Goal: Communication & Community: Connect with others

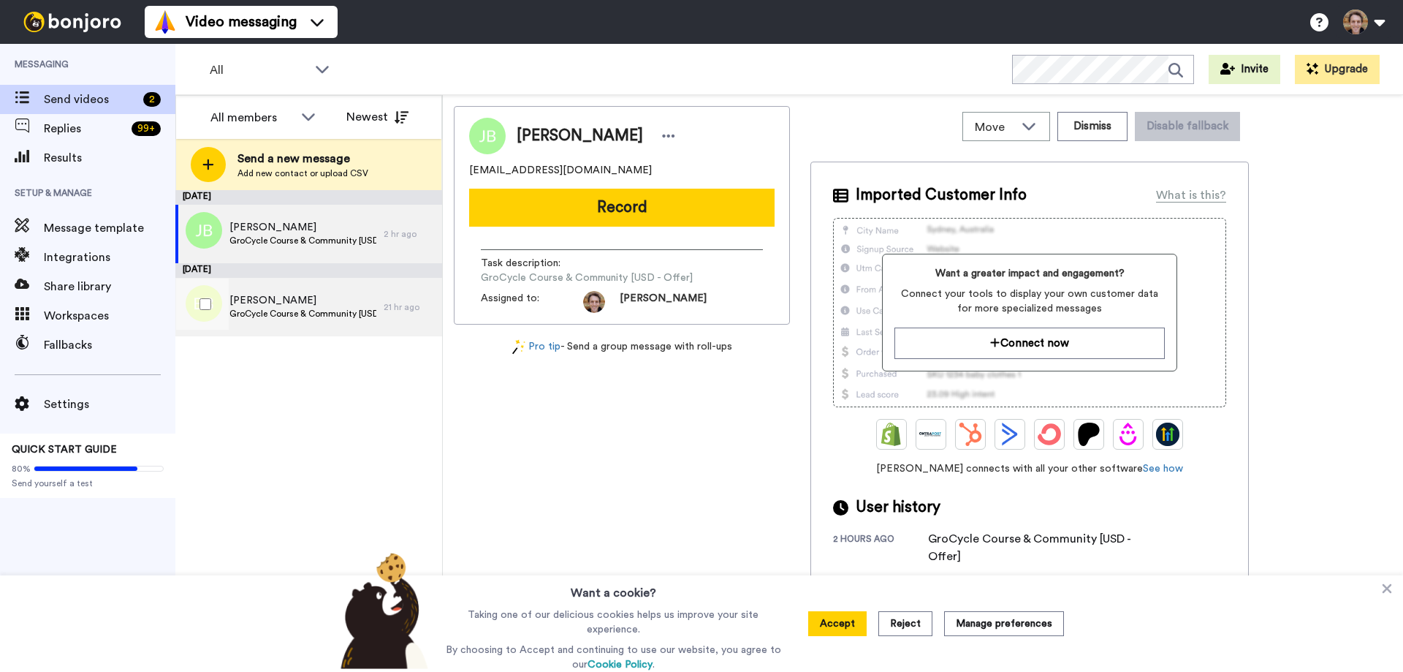
click at [312, 306] on span "[PERSON_NAME]" at bounding box center [302, 300] width 147 height 15
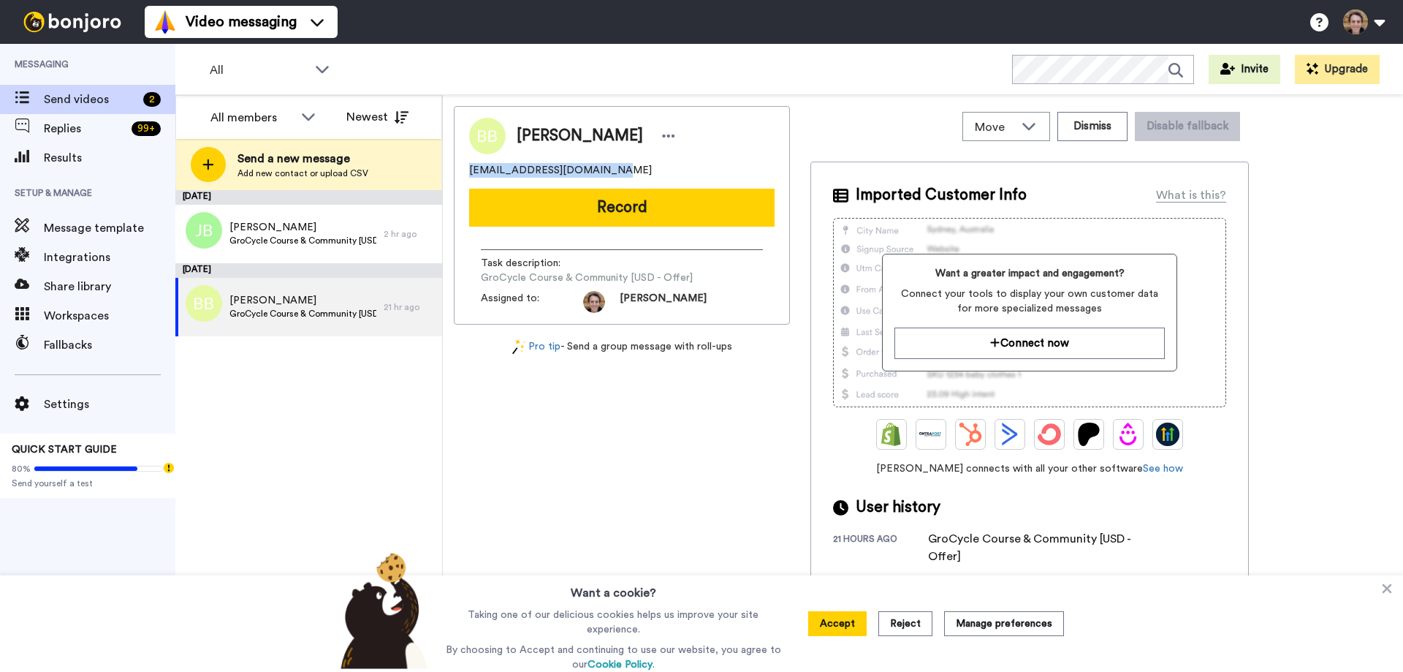
drag, startPoint x: 608, startPoint y: 172, endPoint x: 467, endPoint y: 172, distance: 141.1
click at [467, 172] on div "Brittney Bowman brittneynbowman@gmail.com Record Task description : GroCycle Co…" at bounding box center [622, 215] width 336 height 219
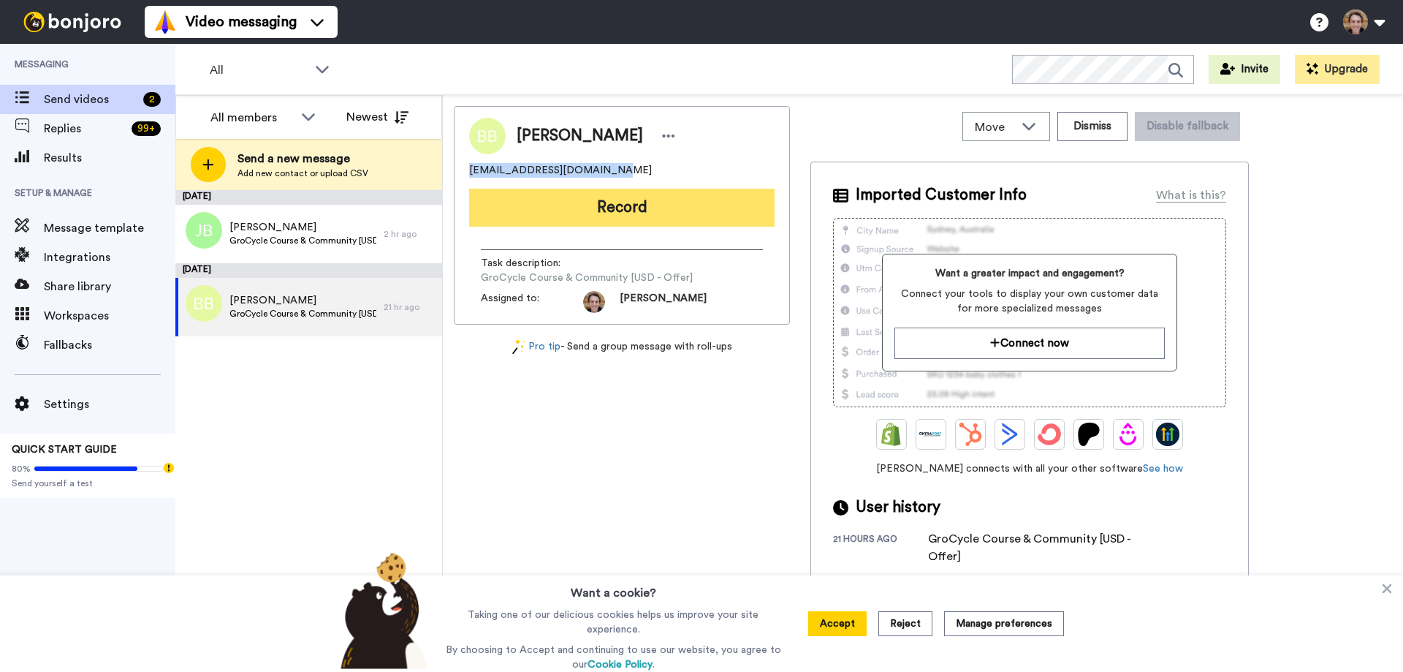
copy span "brittneynbowman@gmail.com"
click at [610, 211] on button "Record" at bounding box center [622, 208] width 306 height 38
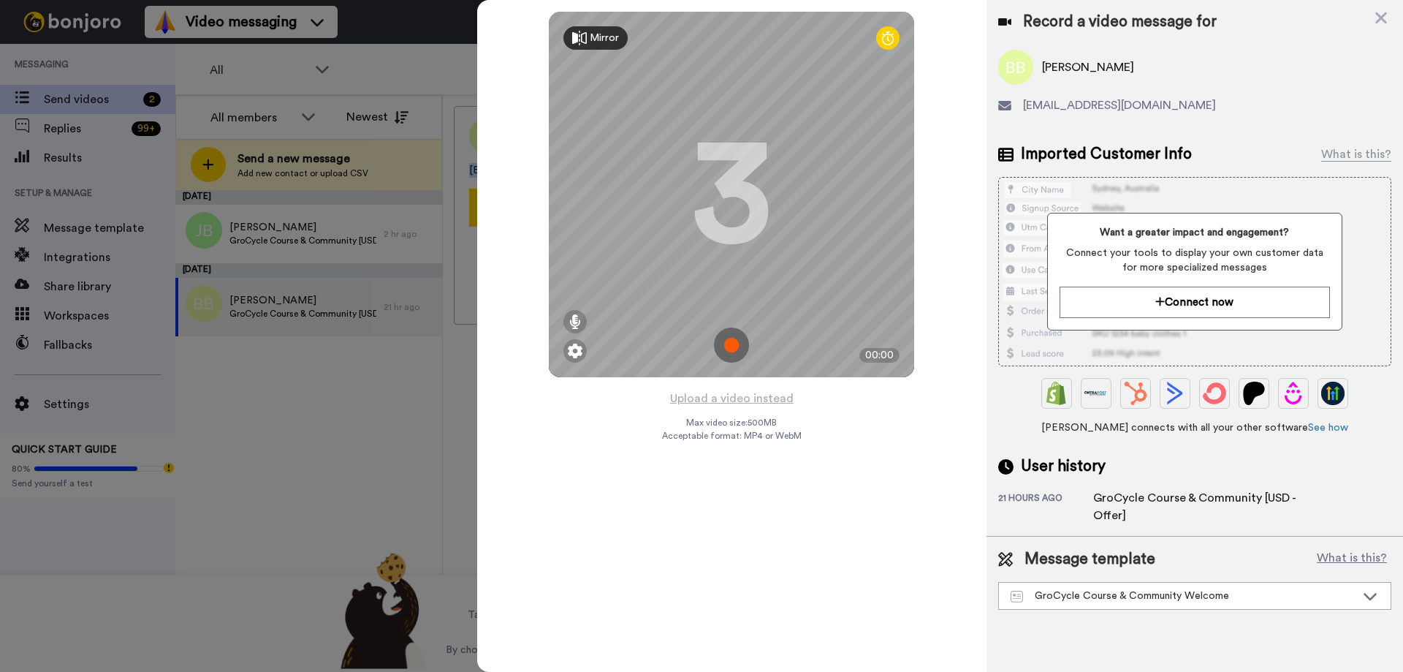
click at [726, 347] on img at bounding box center [731, 344] width 35 height 35
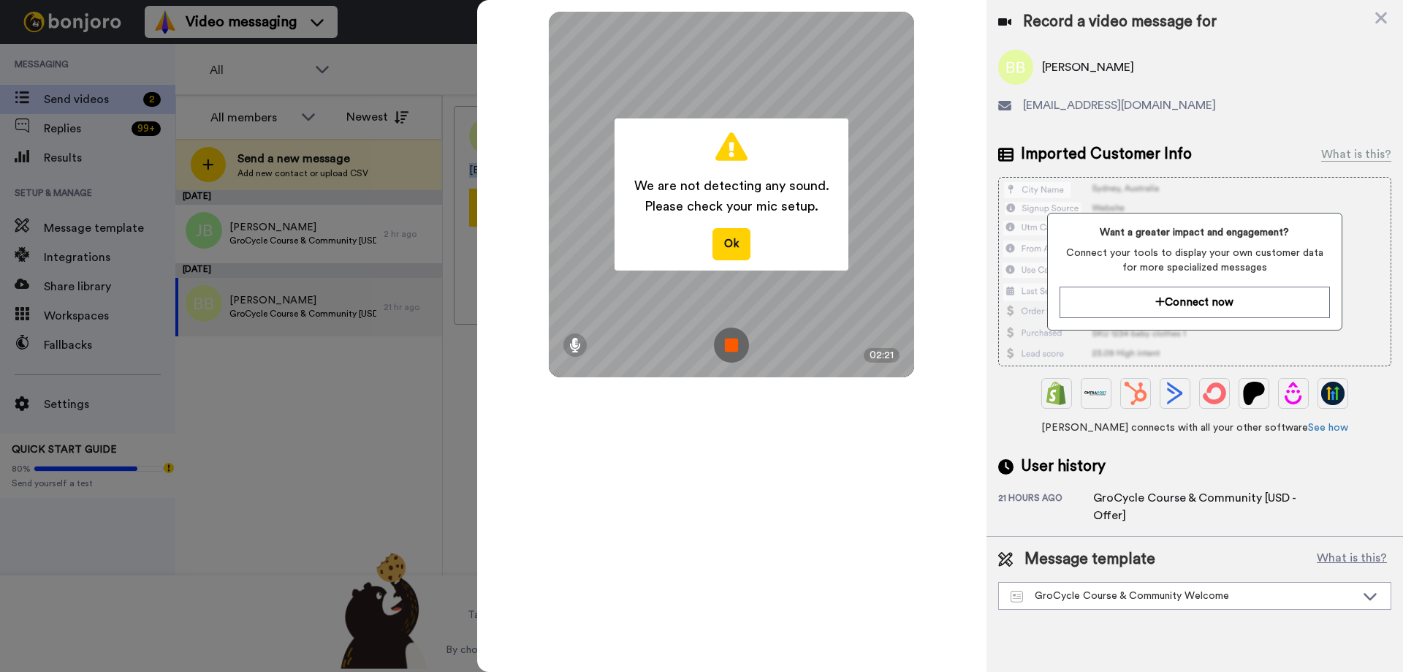
click at [729, 341] on img at bounding box center [731, 344] width 35 height 35
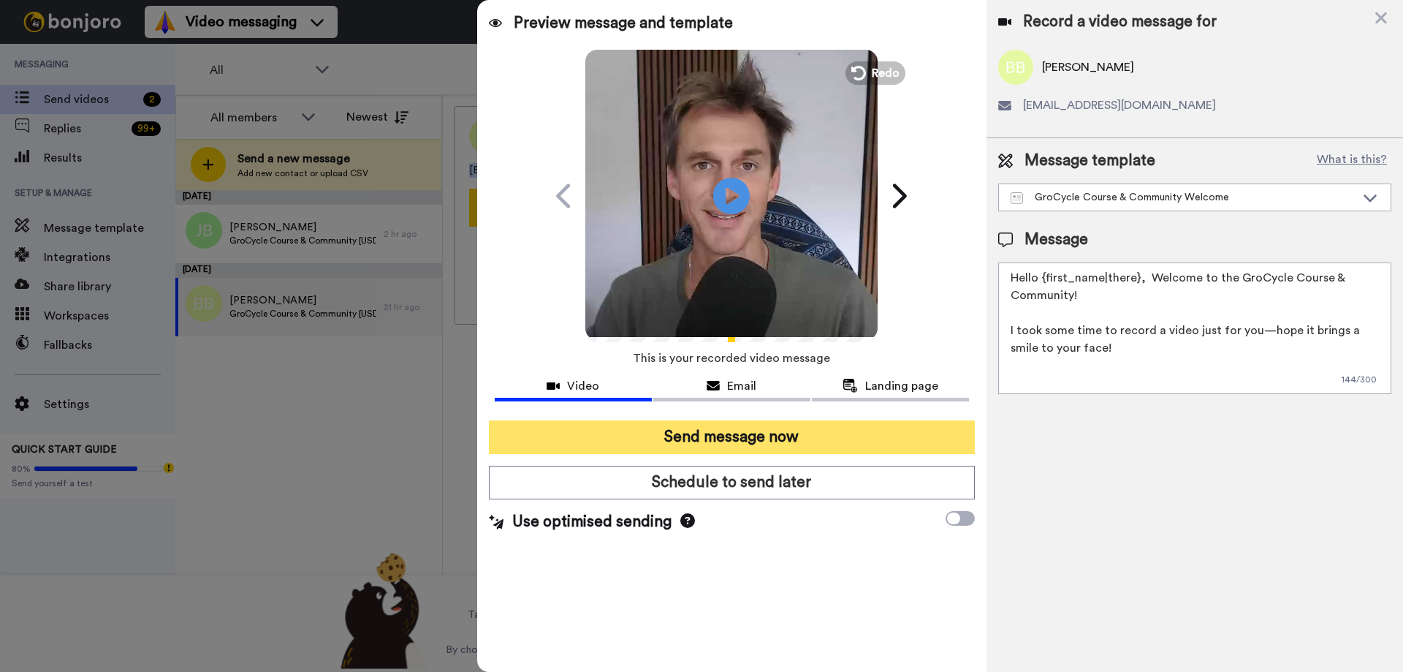
click at [767, 443] on button "Send message now" at bounding box center [732, 437] width 486 height 34
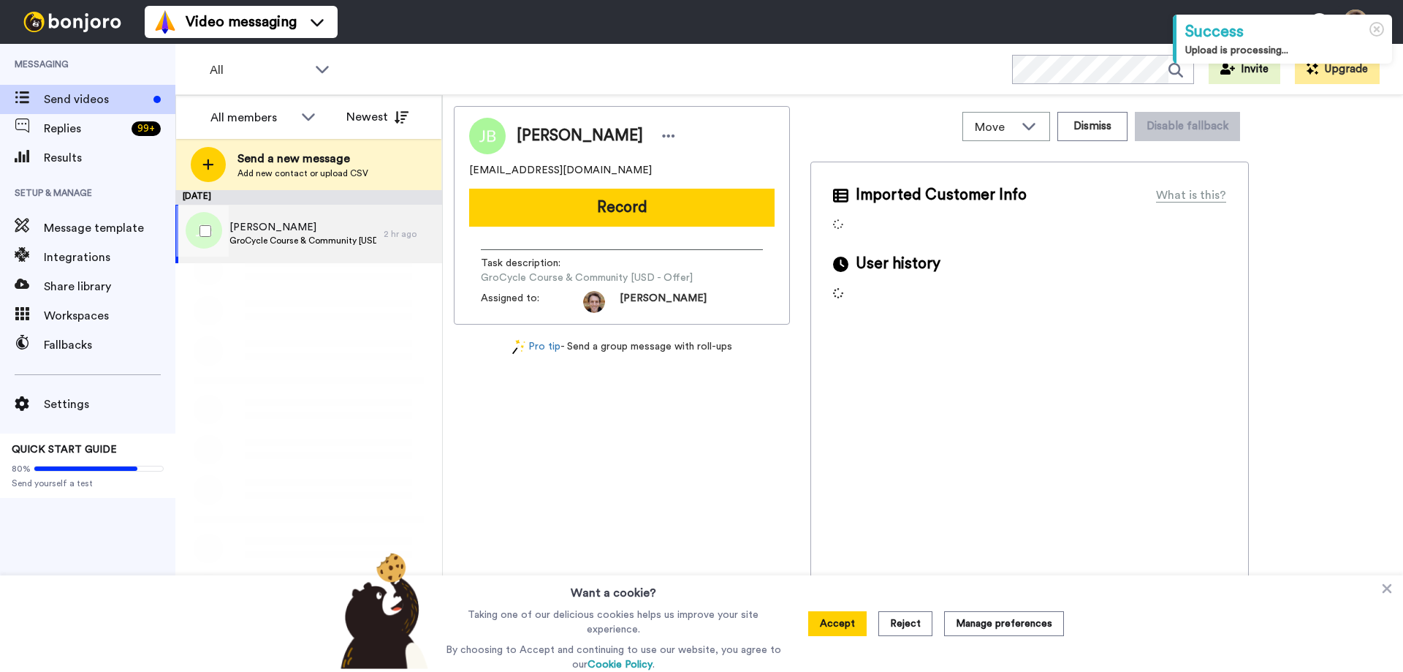
click at [316, 240] on span "GroCycle Course & Community [USD - Offer]" at bounding box center [302, 241] width 147 height 12
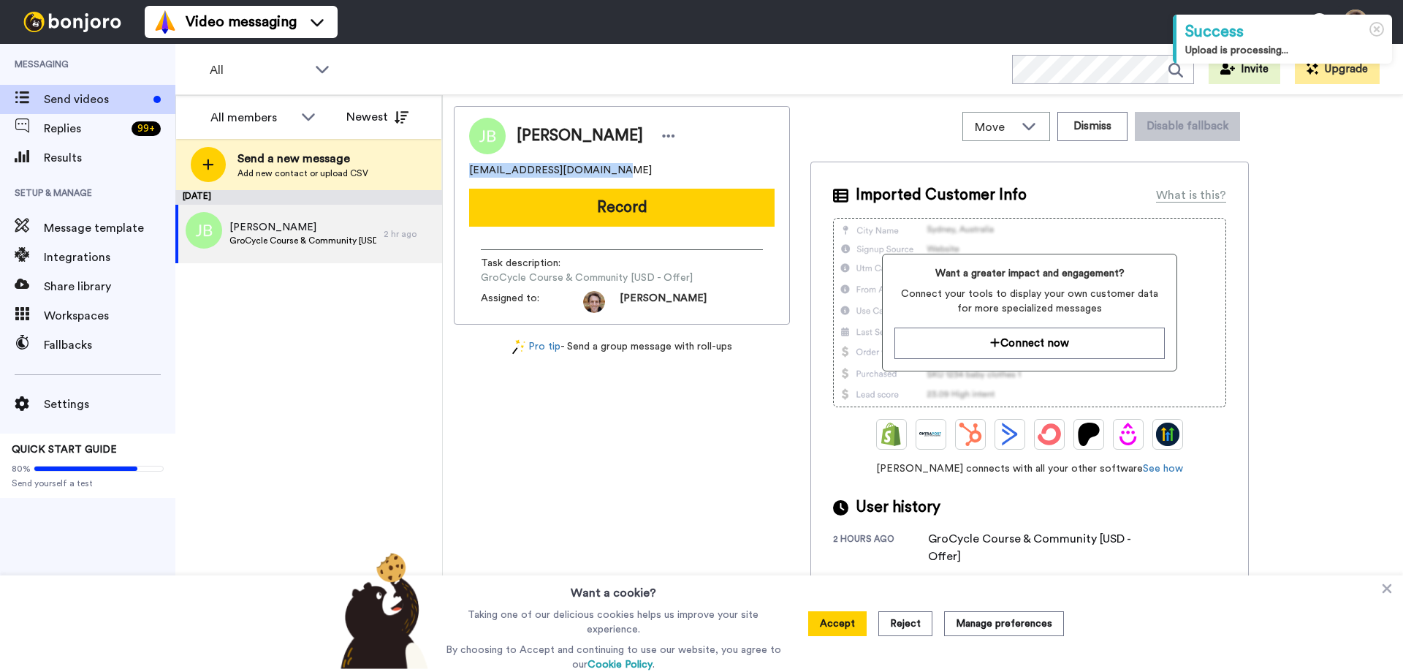
drag, startPoint x: 615, startPoint y: 172, endPoint x: 468, endPoint y: 172, distance: 146.2
click at [468, 172] on div "Julie Bannister juliesbannister@gmail.com Record Task description : GroCycle Co…" at bounding box center [622, 215] width 336 height 219
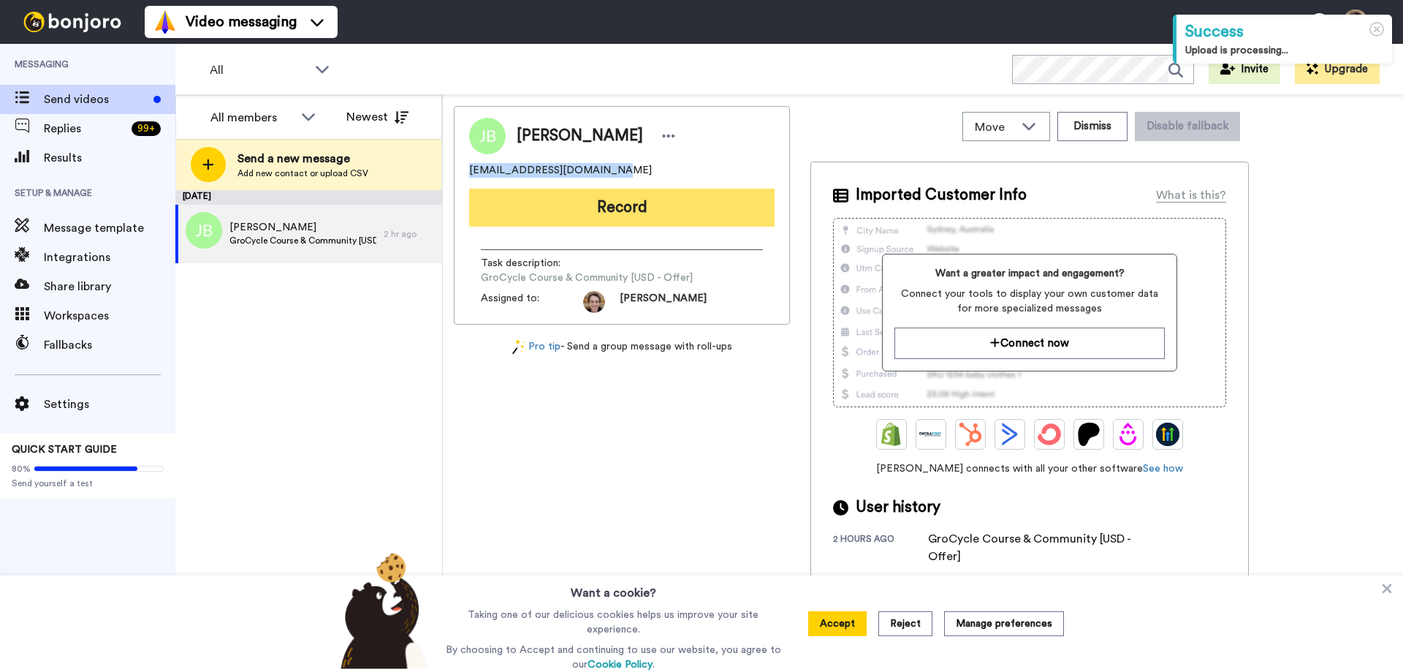
copy span "juliesbannister@gmail.com"
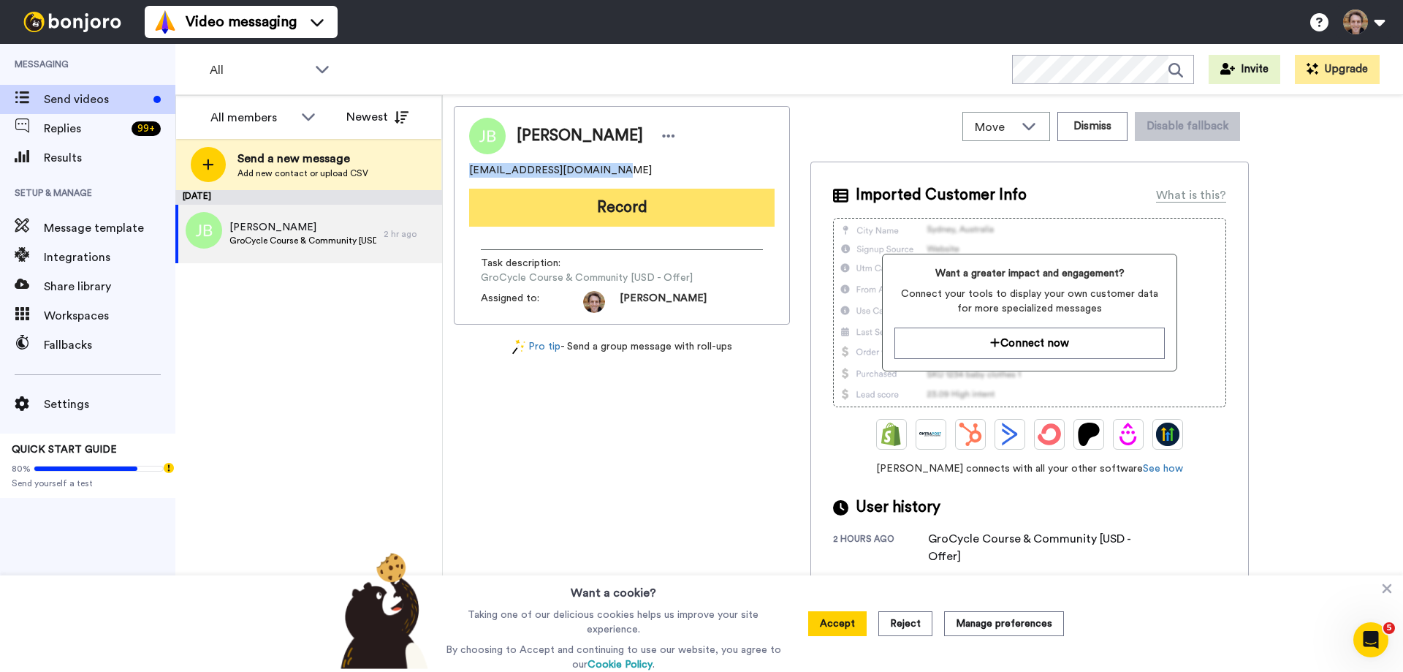
click at [641, 194] on button "Record" at bounding box center [622, 208] width 306 height 38
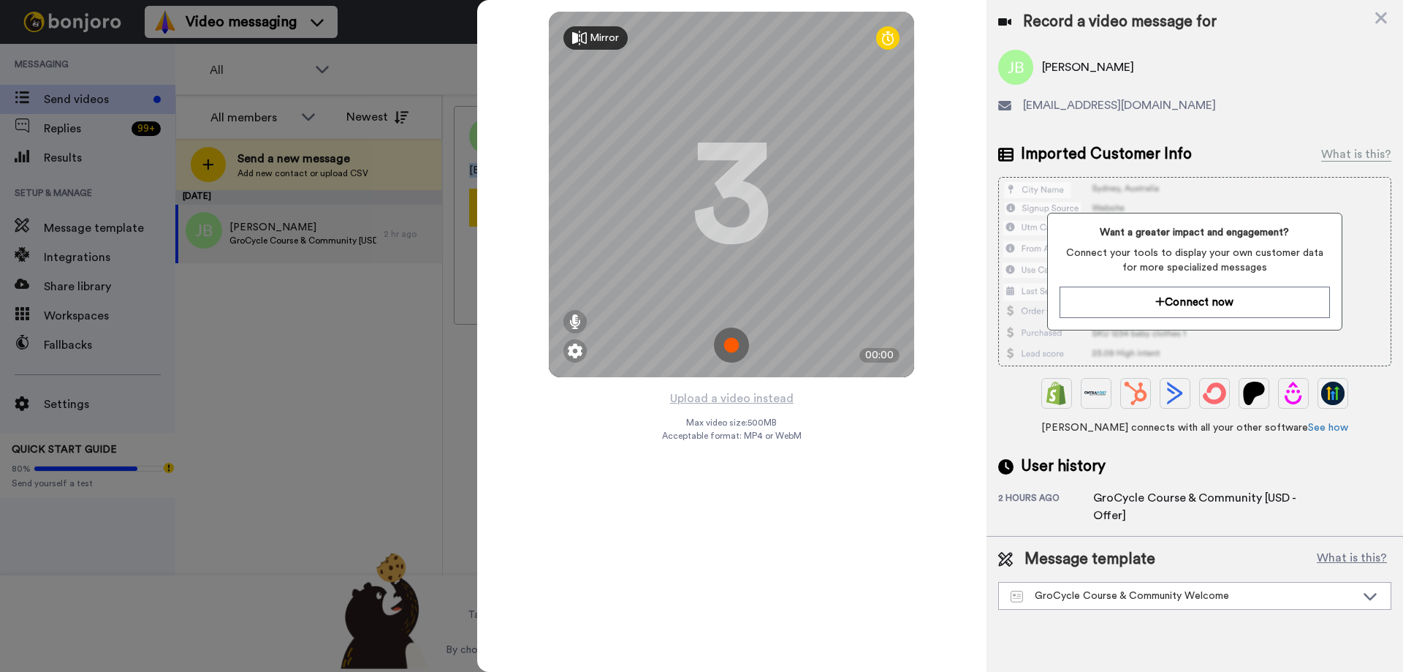
click at [736, 345] on img at bounding box center [731, 344] width 35 height 35
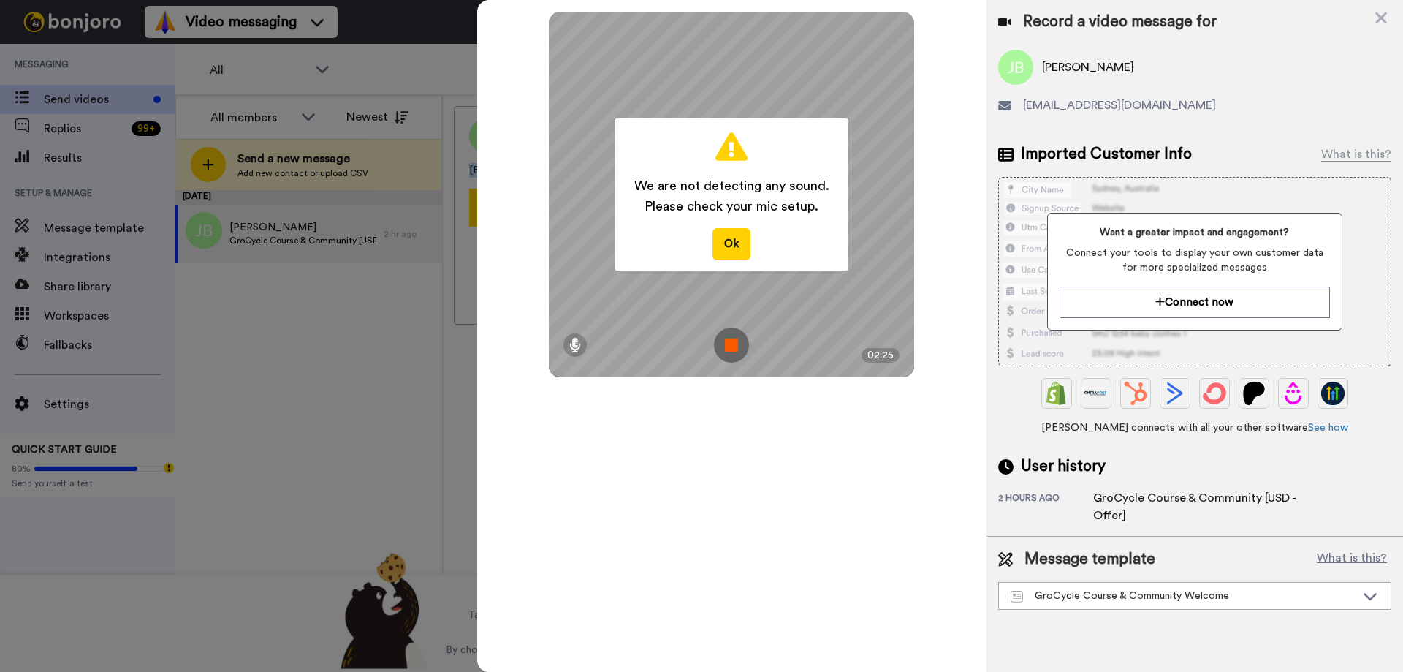
click at [721, 339] on img at bounding box center [731, 344] width 35 height 35
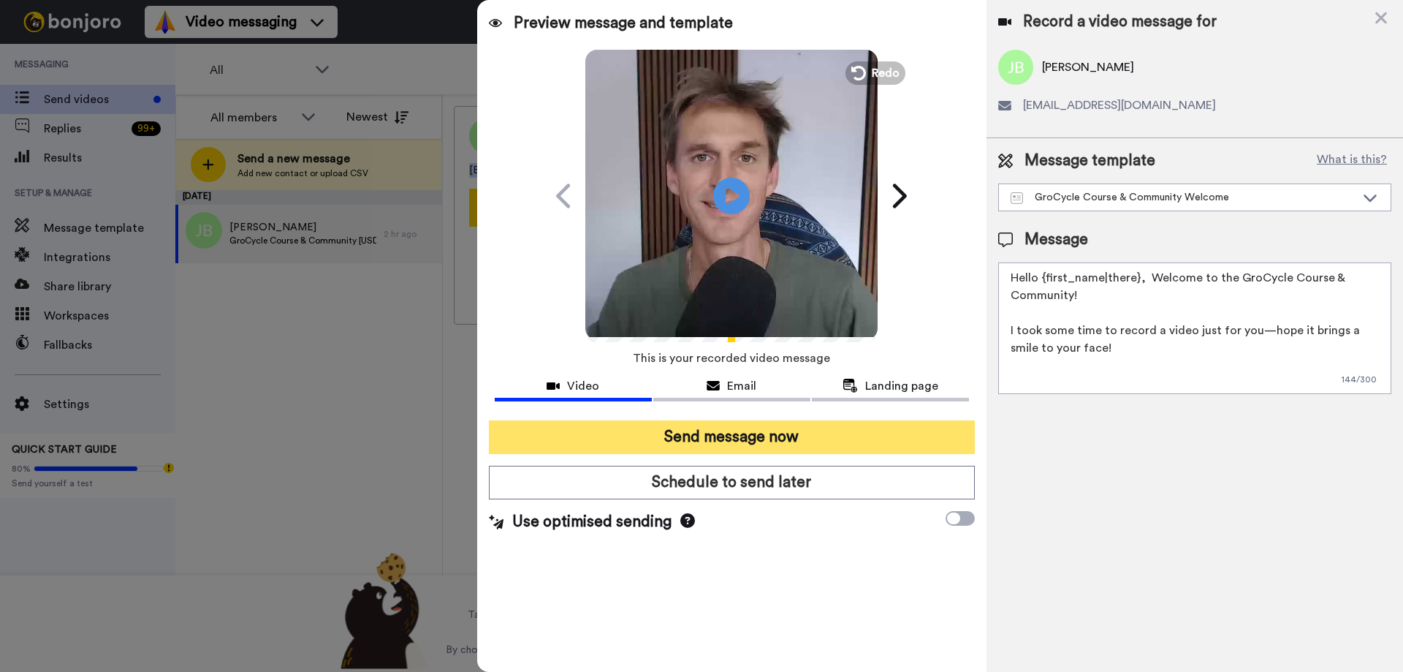
click at [792, 443] on button "Send message now" at bounding box center [732, 437] width 486 height 34
